Goal: Navigation & Orientation: Find specific page/section

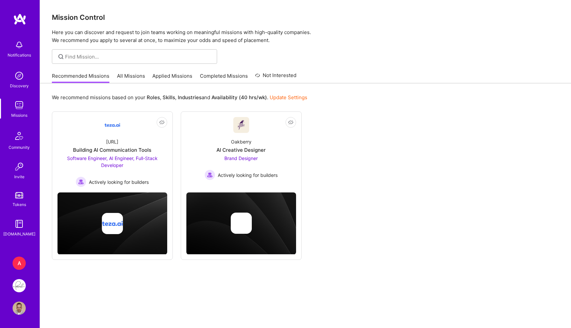
click at [17, 140] on img at bounding box center [19, 136] width 16 height 16
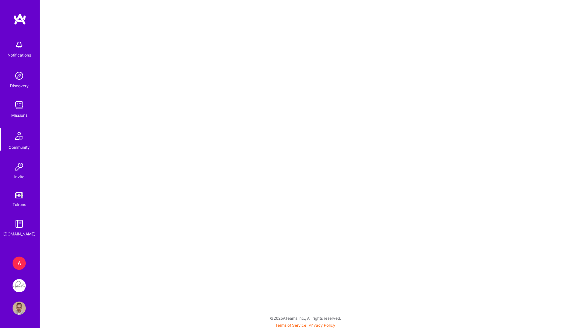
click at [16, 109] on img at bounding box center [19, 104] width 13 height 13
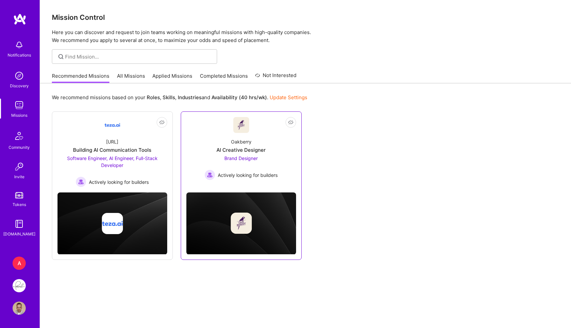
click at [251, 161] on div "Brand Designer Actively looking for builders" at bounding box center [240, 167] width 73 height 25
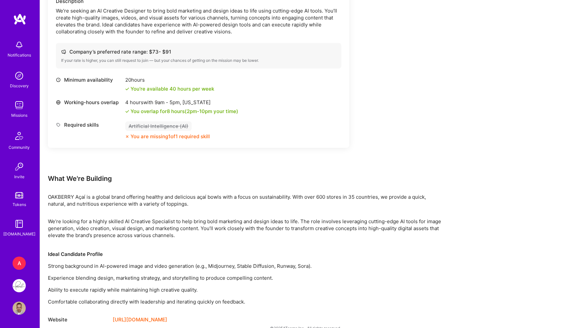
scroll to position [219, 0]
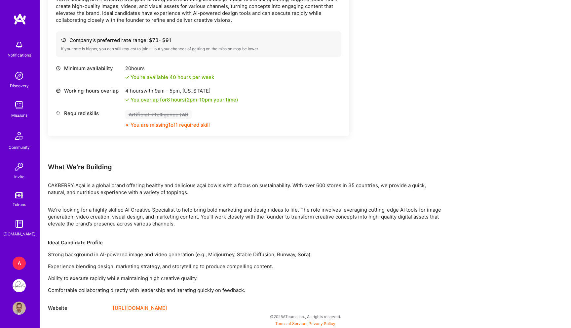
click at [159, 306] on link "[URL][DOMAIN_NAME]" at bounding box center [140, 308] width 54 height 8
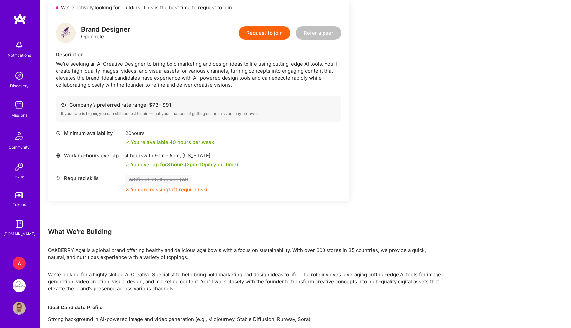
scroll to position [9, 0]
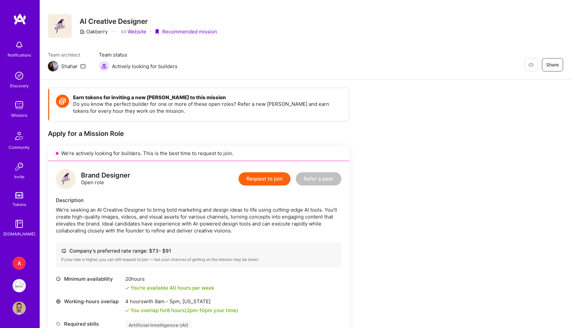
click at [20, 104] on img at bounding box center [19, 104] width 13 height 13
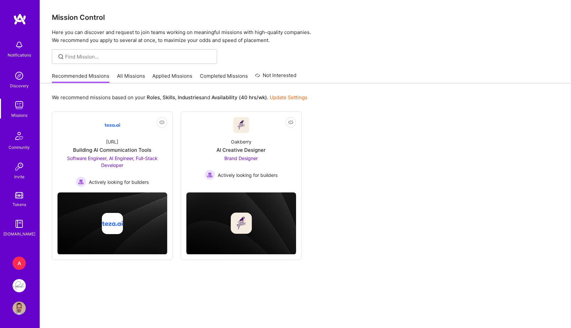
click at [21, 79] on img at bounding box center [19, 75] width 13 height 13
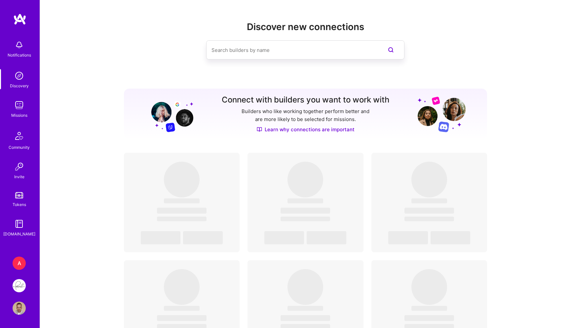
click at [259, 57] on input at bounding box center [291, 50] width 161 height 17
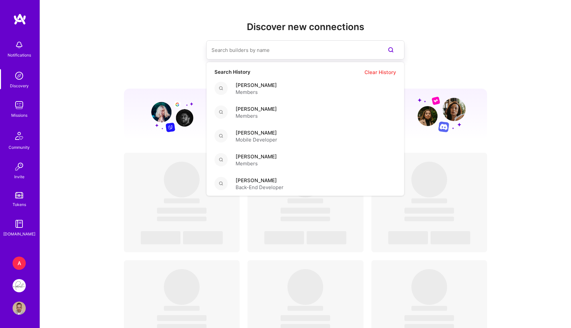
paste input "[PERSON_NAME]"
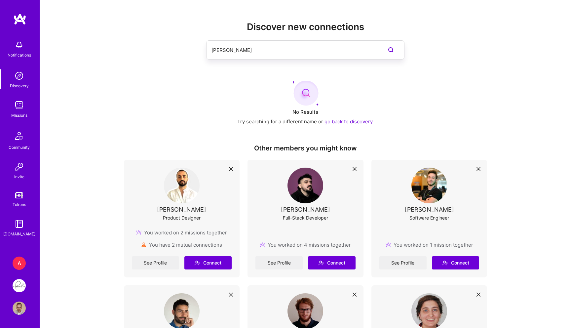
click at [422, 58] on div "[PERSON_NAME]" at bounding box center [305, 49] width 363 height 19
click at [241, 50] on input "[PERSON_NAME]" at bounding box center [291, 50] width 161 height 17
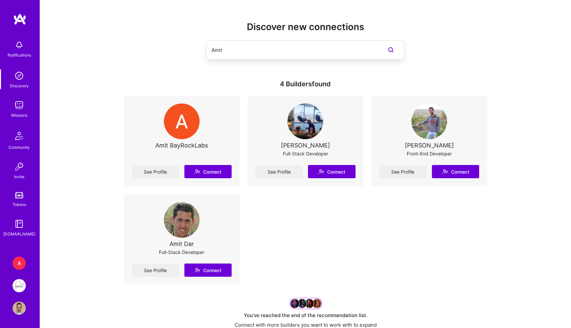
paste input "Wurgaft"
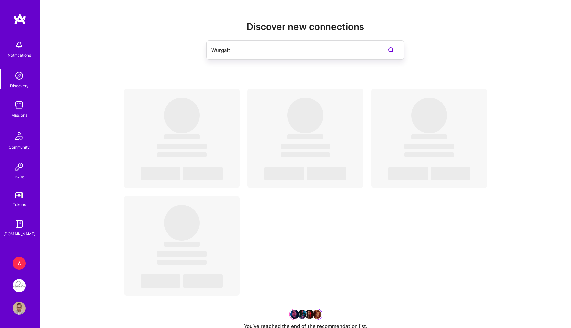
type input "Wurgaft"
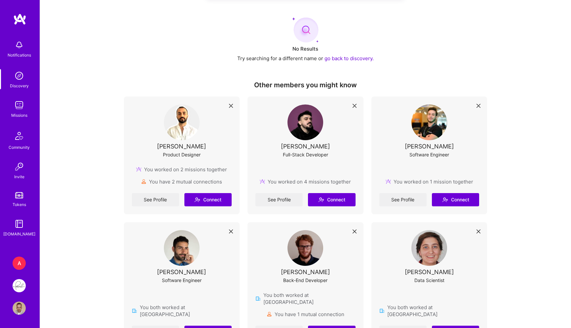
scroll to position [102, 0]
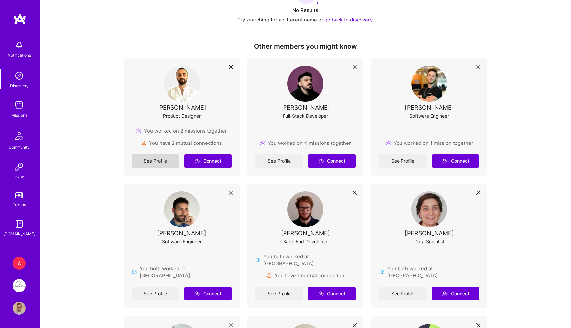
click at [163, 156] on link "See Profile" at bounding box center [155, 160] width 47 height 13
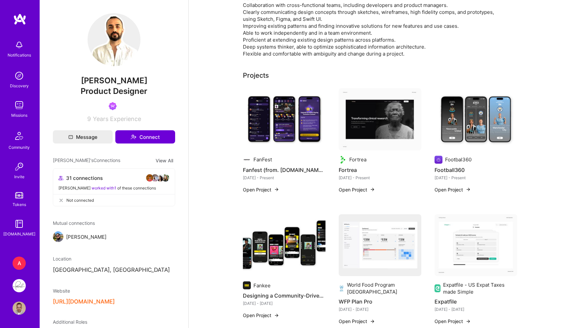
scroll to position [112, 0]
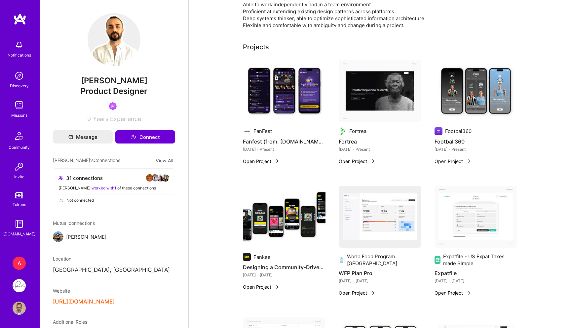
click at [278, 99] on img at bounding box center [284, 91] width 83 height 62
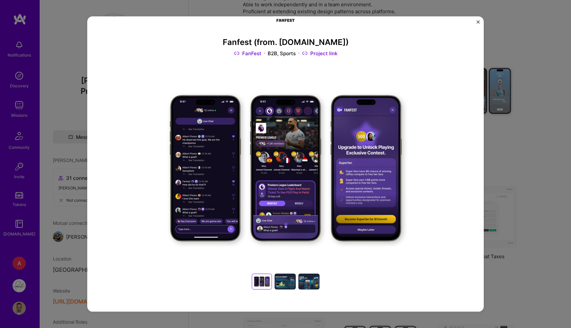
scroll to position [33, 0]
